Goal: Find specific page/section: Find specific page/section

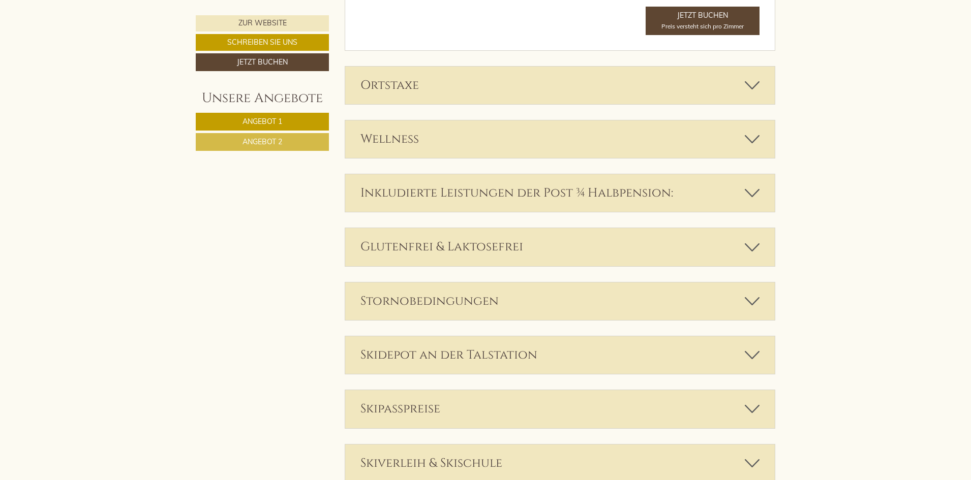
scroll to position [1880, 0]
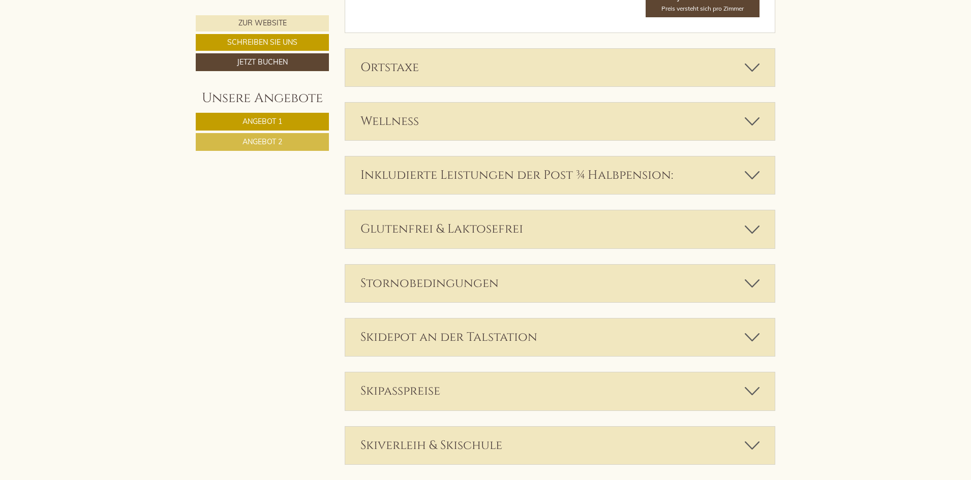
click at [754, 231] on icon at bounding box center [751, 229] width 15 height 17
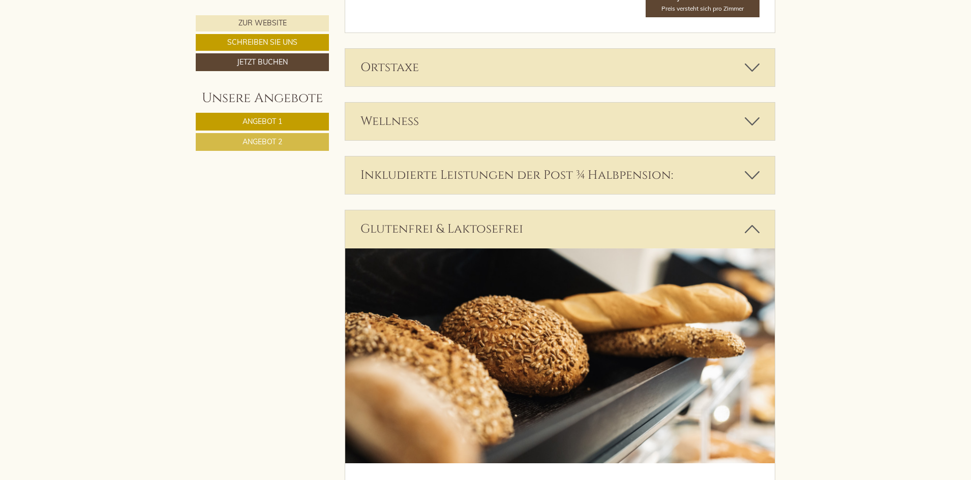
click at [756, 229] on icon at bounding box center [751, 229] width 15 height 17
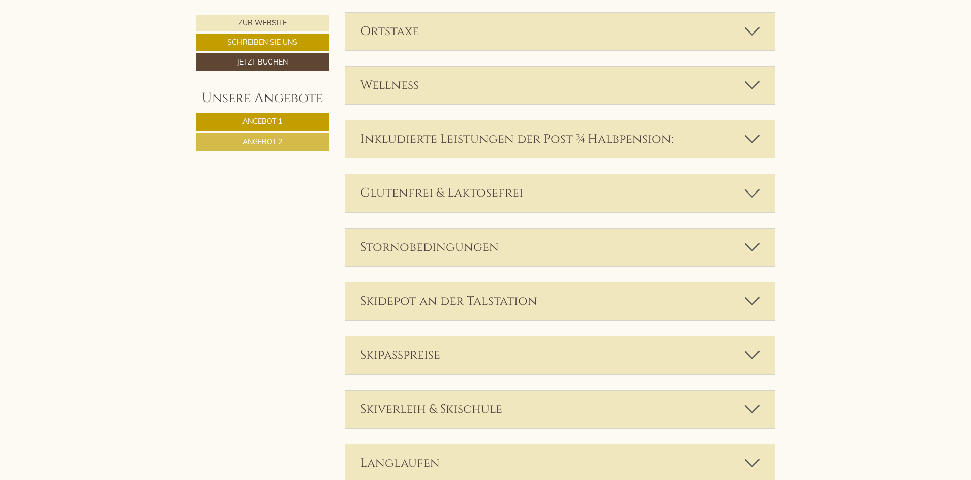
scroll to position [1982, 0]
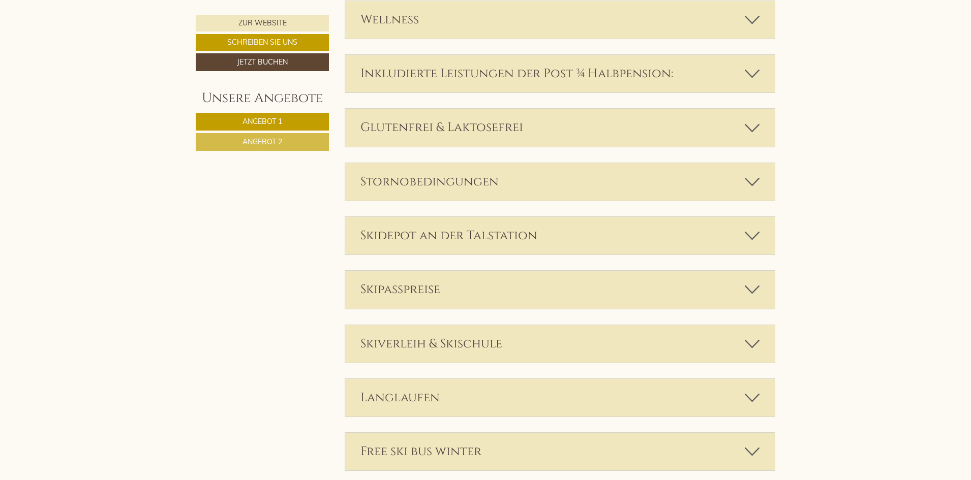
click at [753, 239] on icon at bounding box center [751, 235] width 15 height 17
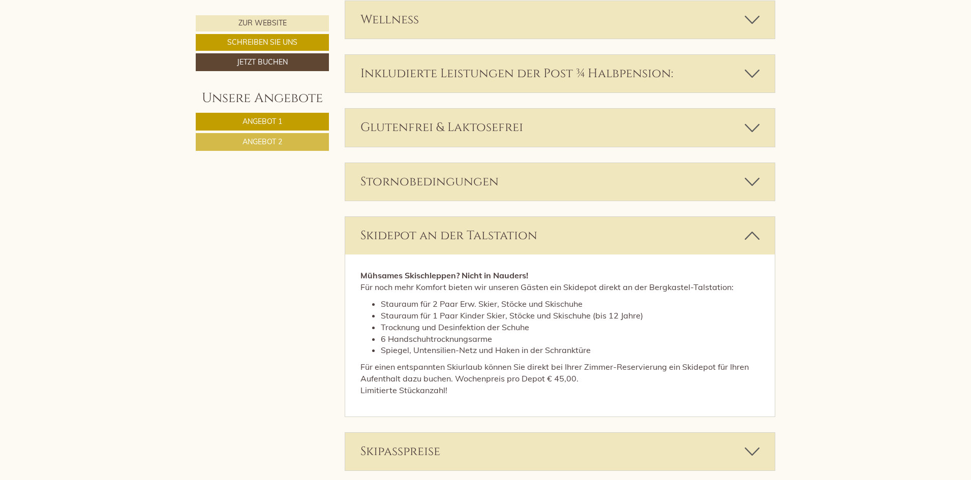
click at [753, 239] on icon at bounding box center [751, 235] width 15 height 17
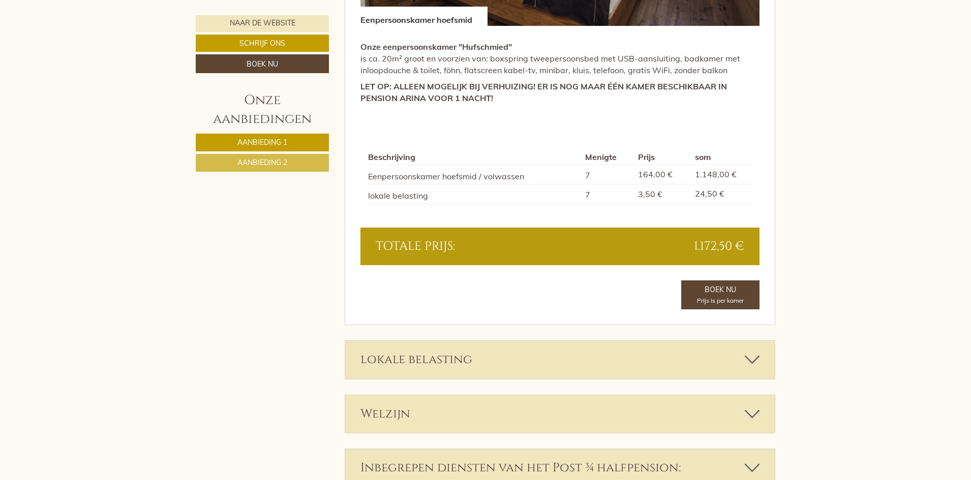
scroll to position [1655, 0]
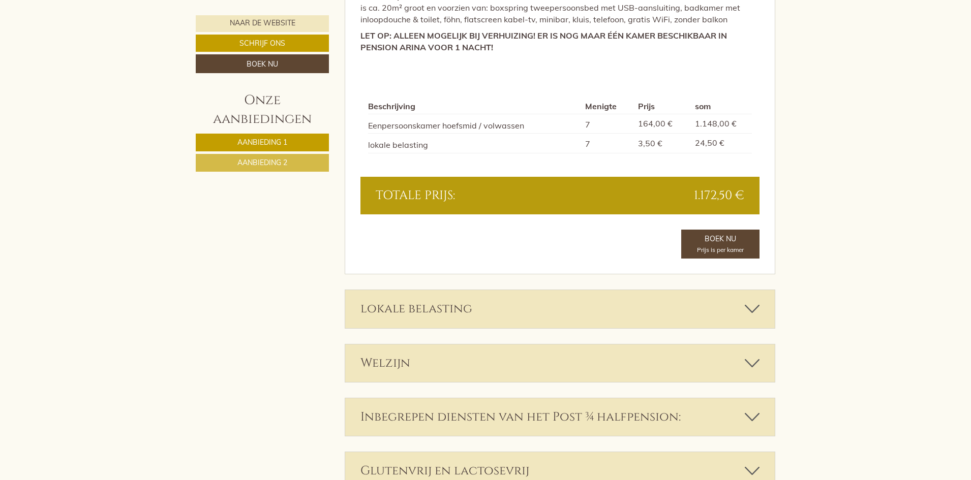
click at [749, 300] on icon at bounding box center [751, 308] width 15 height 17
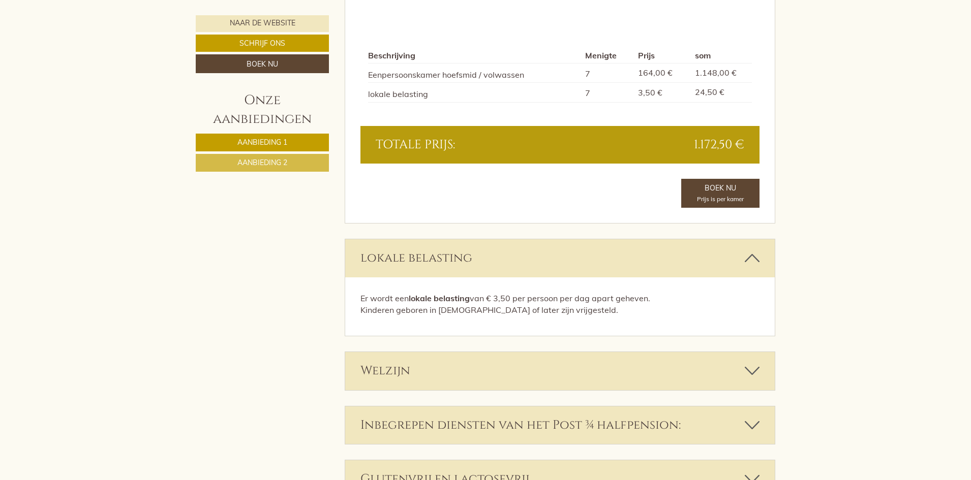
scroll to position [1757, 0]
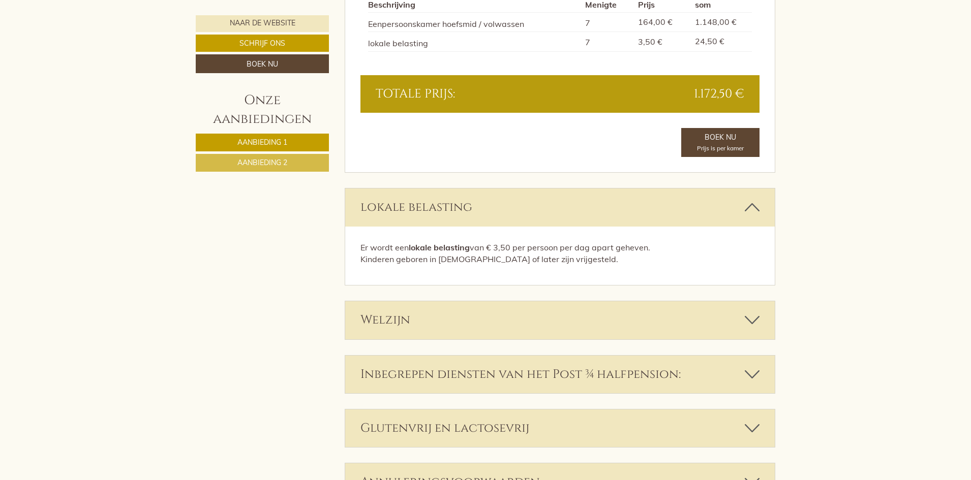
click at [759, 311] on icon at bounding box center [751, 319] width 15 height 17
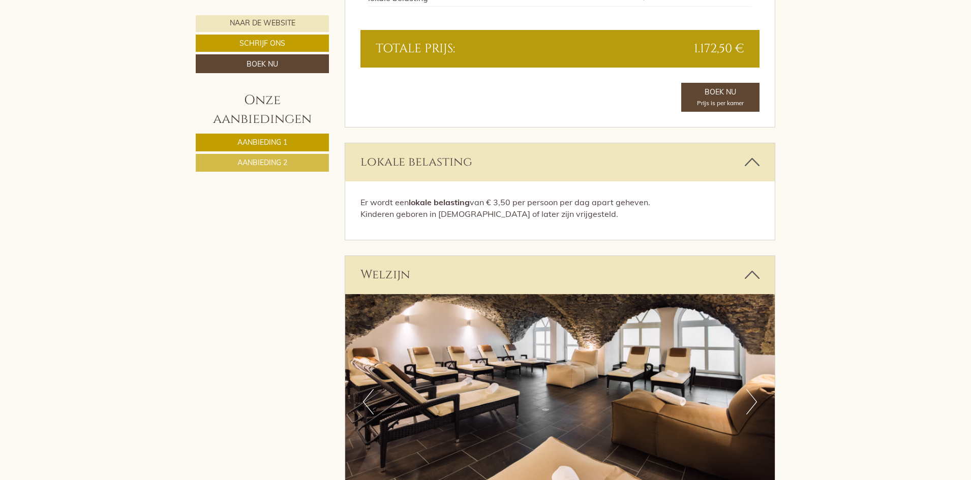
scroll to position [1859, 0]
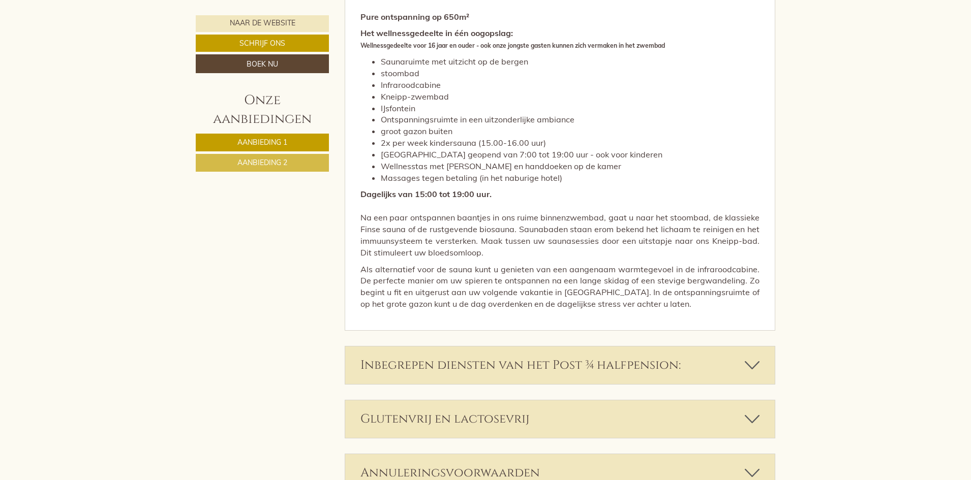
click at [750, 357] on icon at bounding box center [751, 365] width 15 height 17
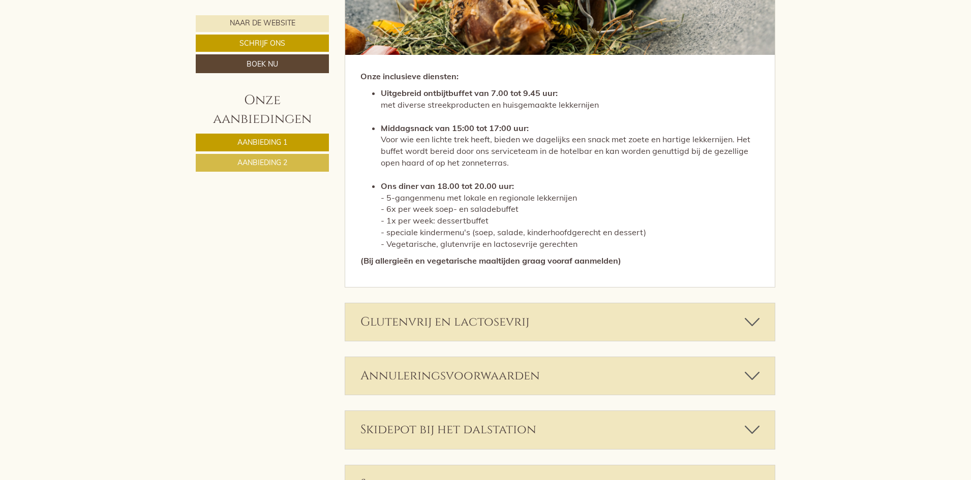
scroll to position [2875, 0]
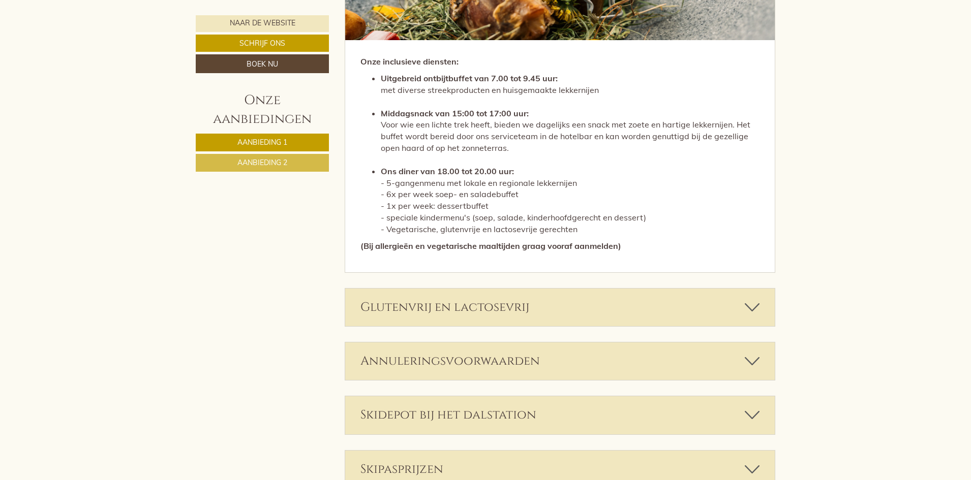
click at [753, 299] on icon at bounding box center [751, 307] width 15 height 17
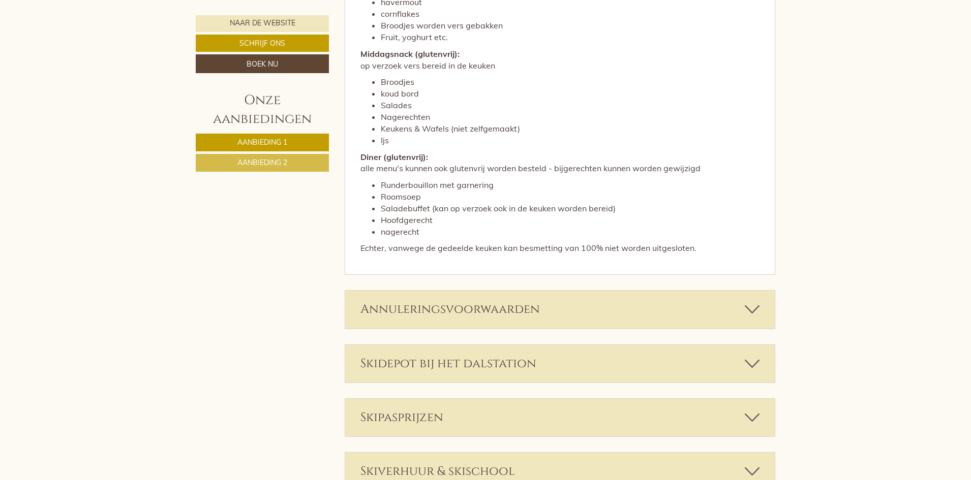
scroll to position [3586, 0]
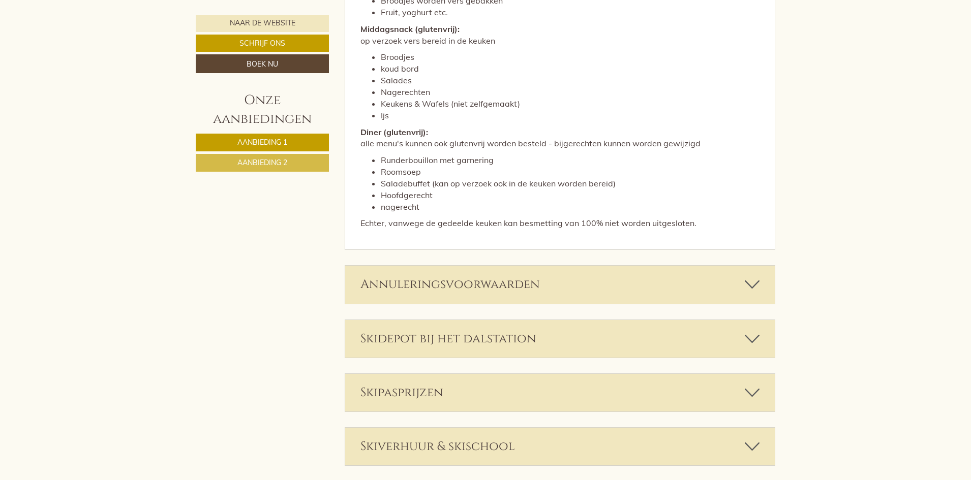
click at [746, 276] on icon at bounding box center [751, 284] width 15 height 17
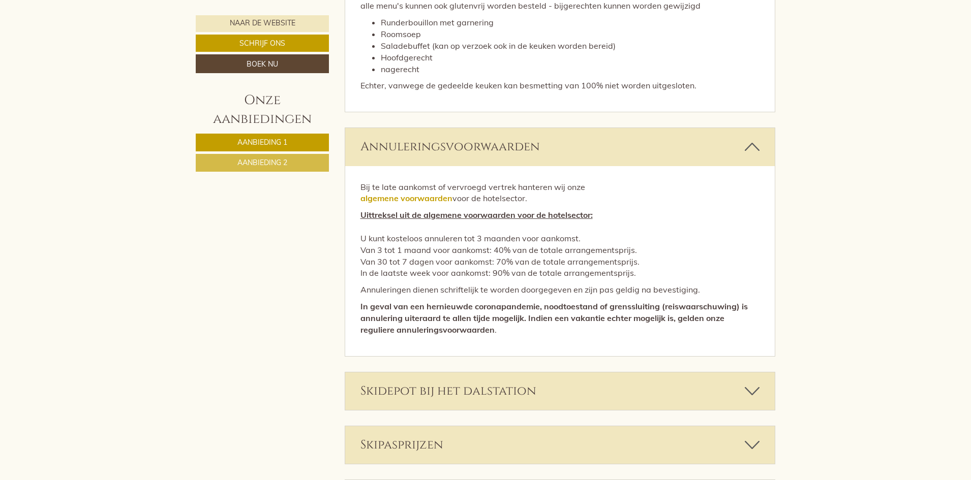
scroll to position [3840, 0]
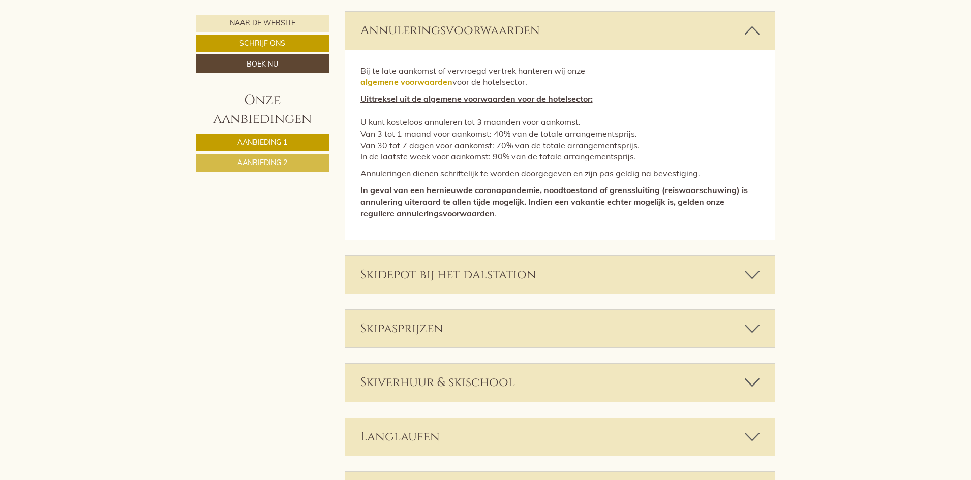
click at [749, 266] on icon at bounding box center [751, 274] width 15 height 17
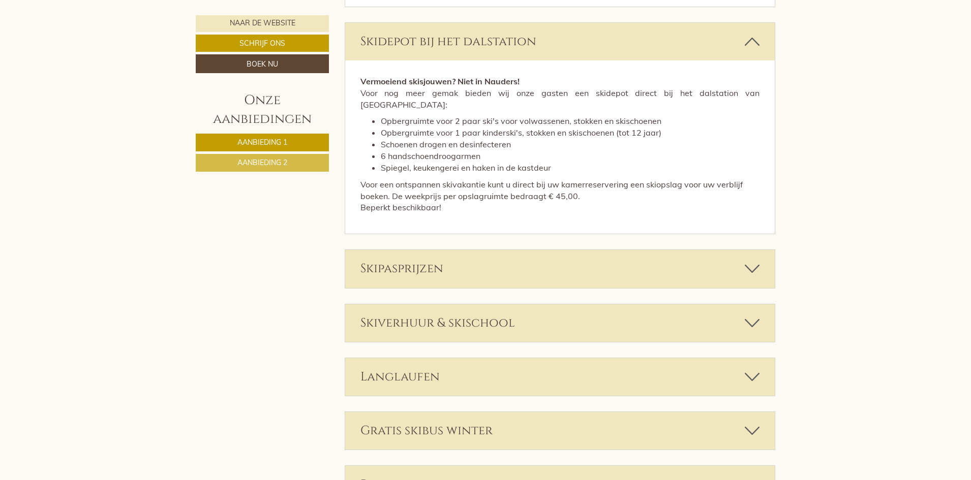
scroll to position [4196, 0]
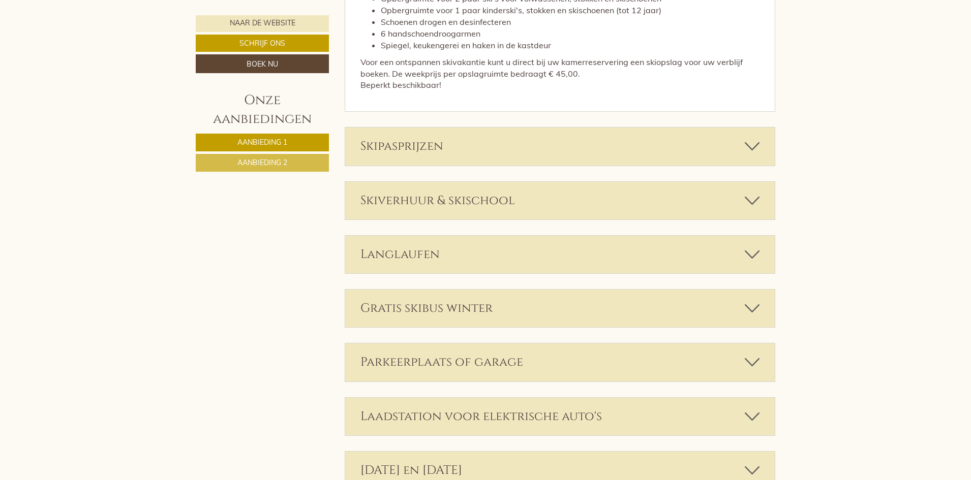
click at [757, 138] on icon at bounding box center [751, 146] width 15 height 17
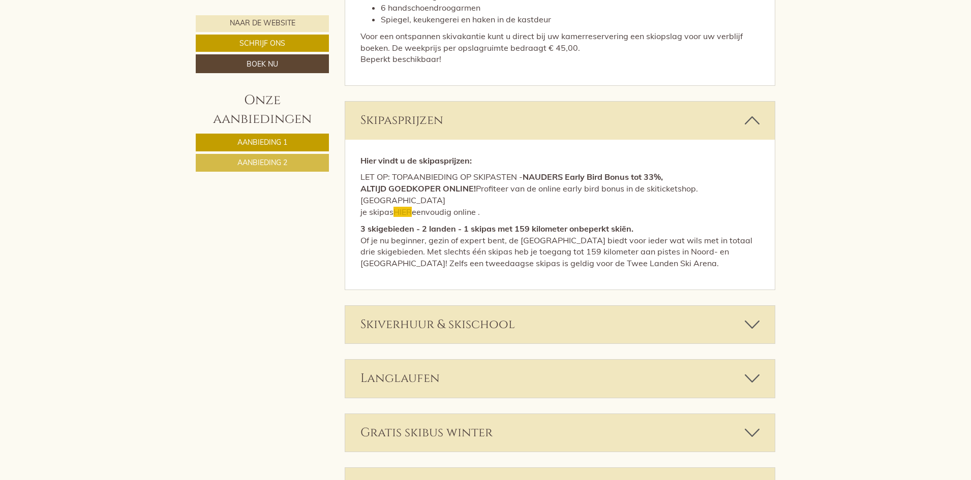
scroll to position [4247, 0]
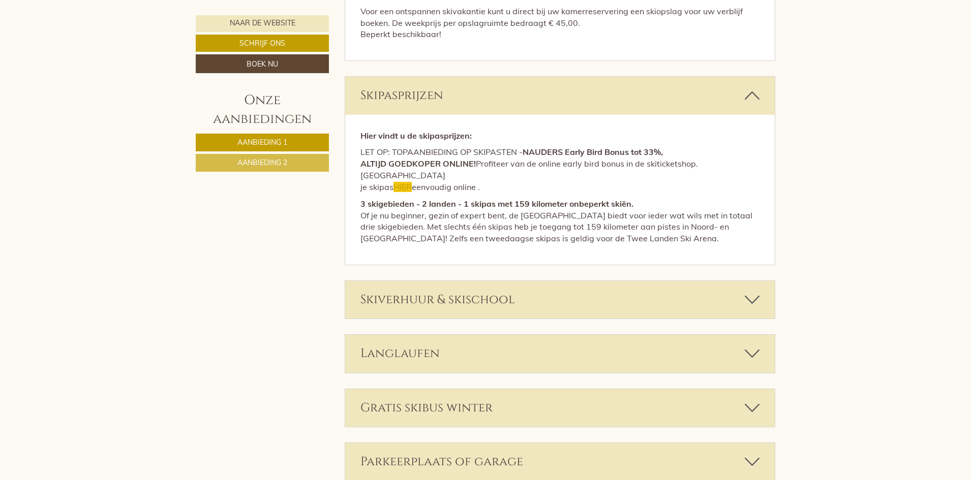
click at [759, 291] on icon at bounding box center [751, 299] width 15 height 17
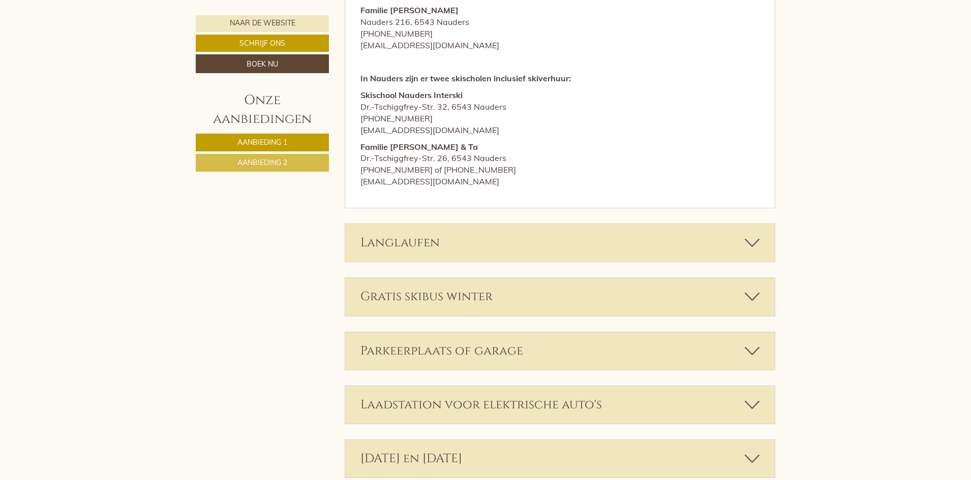
scroll to position [4755, 0]
click at [753, 287] on icon at bounding box center [751, 295] width 15 height 17
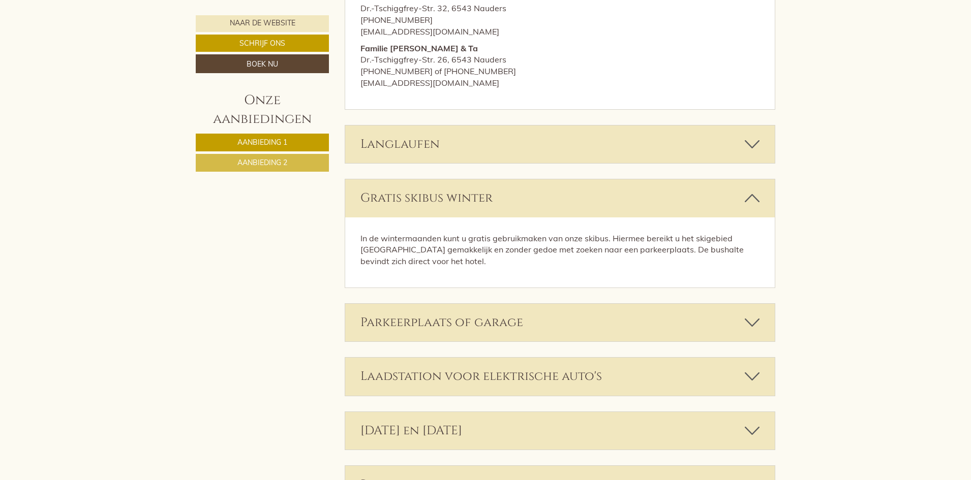
scroll to position [4857, 0]
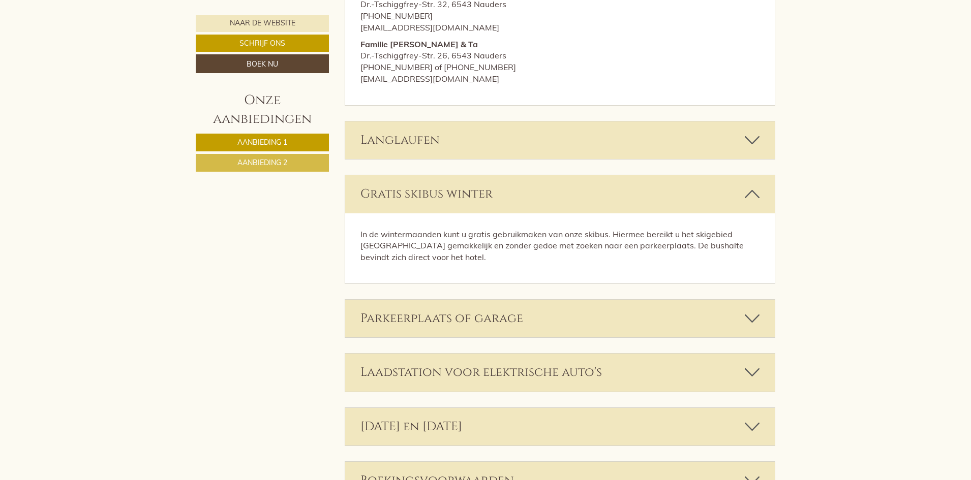
click at [755, 310] on icon at bounding box center [751, 318] width 15 height 17
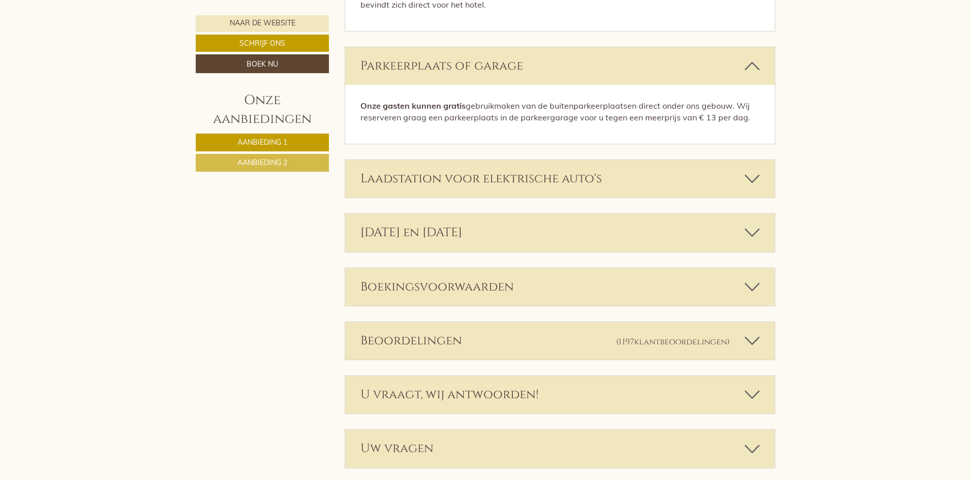
scroll to position [5111, 0]
click at [756, 277] on icon at bounding box center [751, 285] width 15 height 17
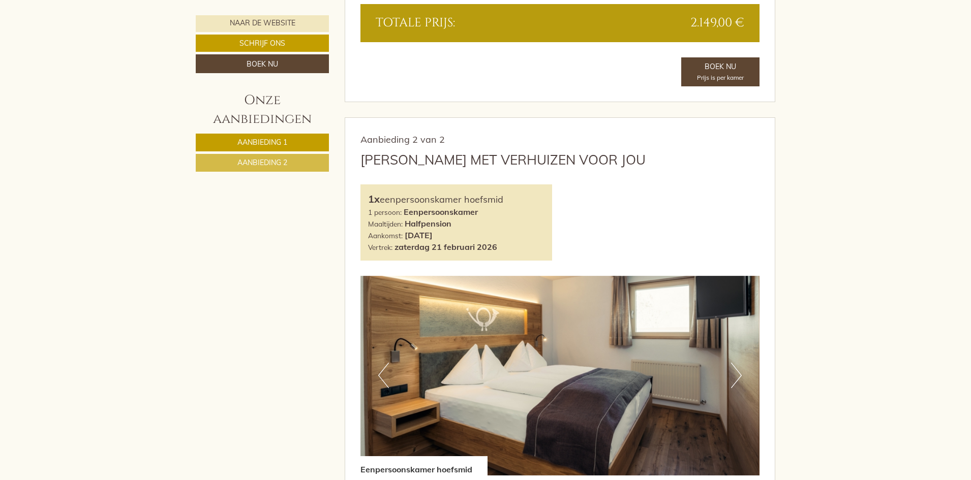
scroll to position [1169, 0]
